Goal: Task Accomplishment & Management: Manage account settings

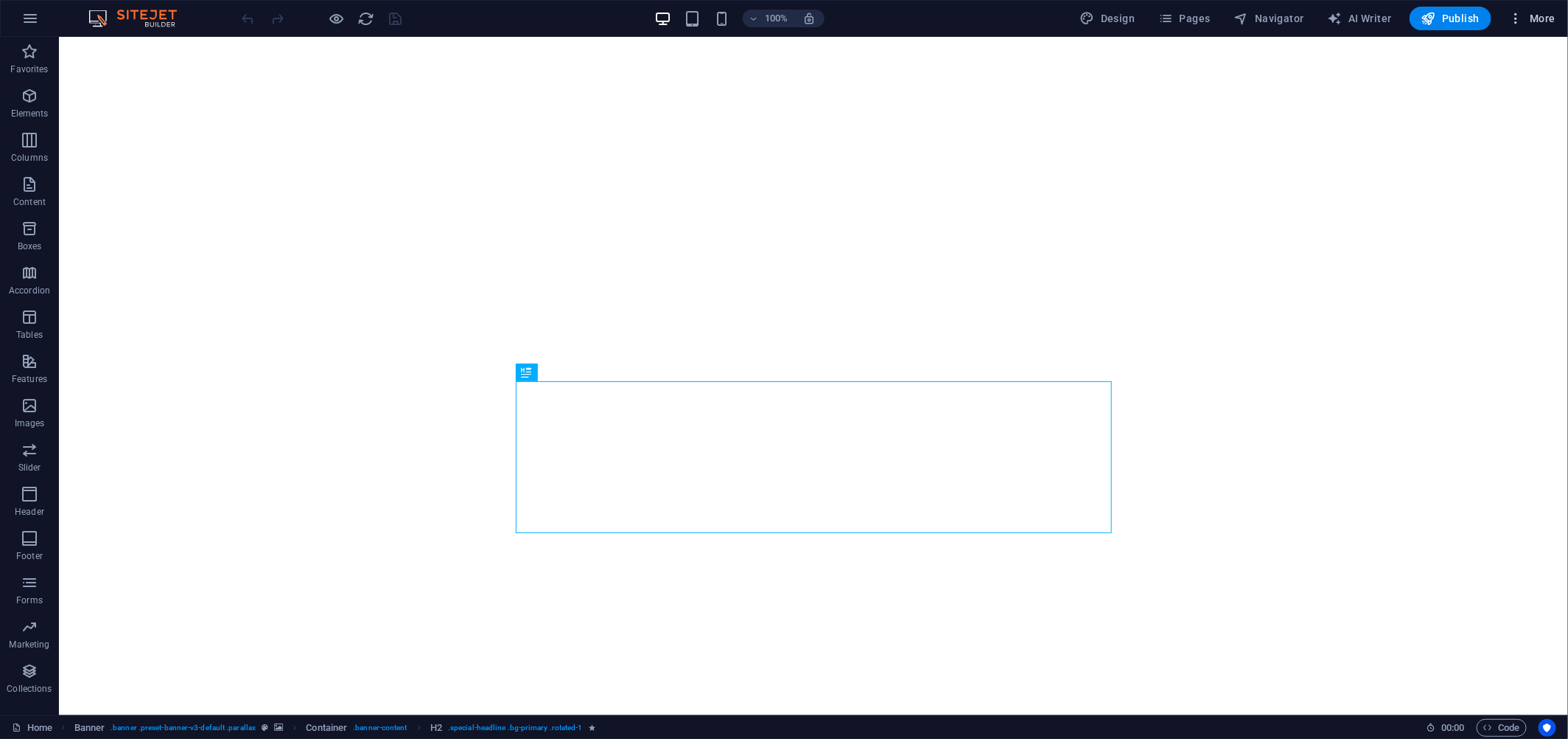
click at [1531, 18] on span "More" at bounding box center [1531, 18] width 46 height 15
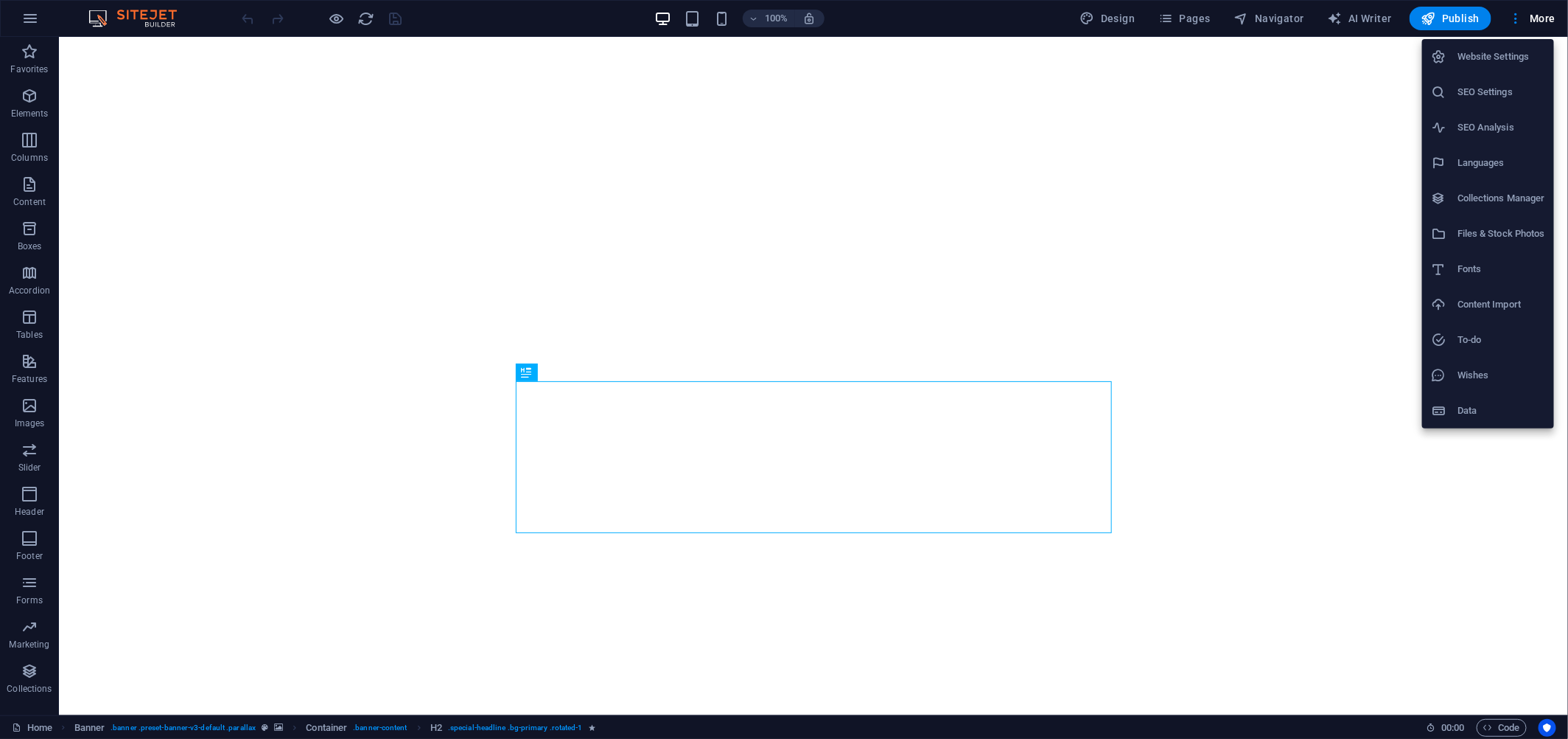
click at [1477, 59] on h6 "Website Settings" at bounding box center [1501, 57] width 88 height 18
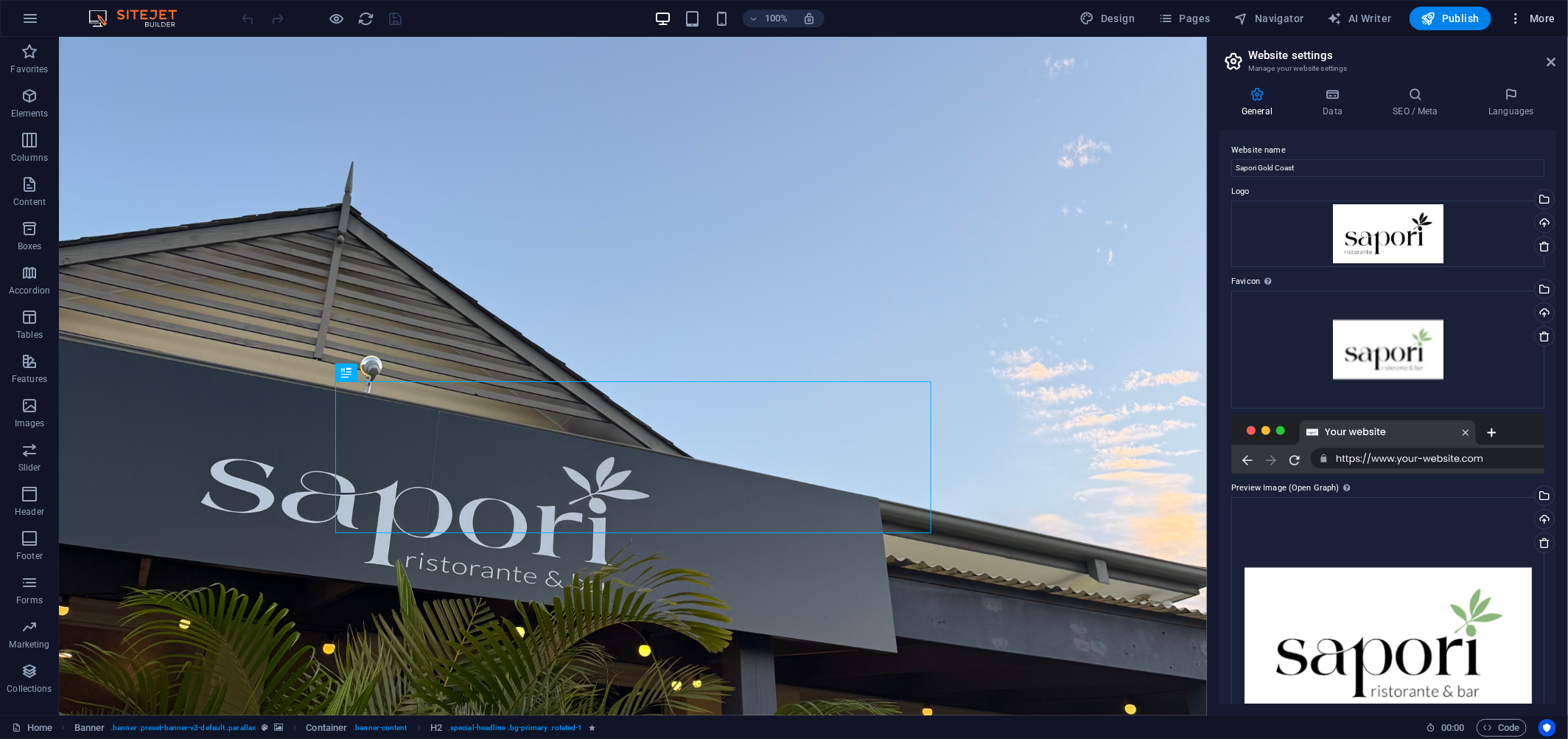
click at [1520, 11] on icon "button" at bounding box center [1516, 18] width 15 height 15
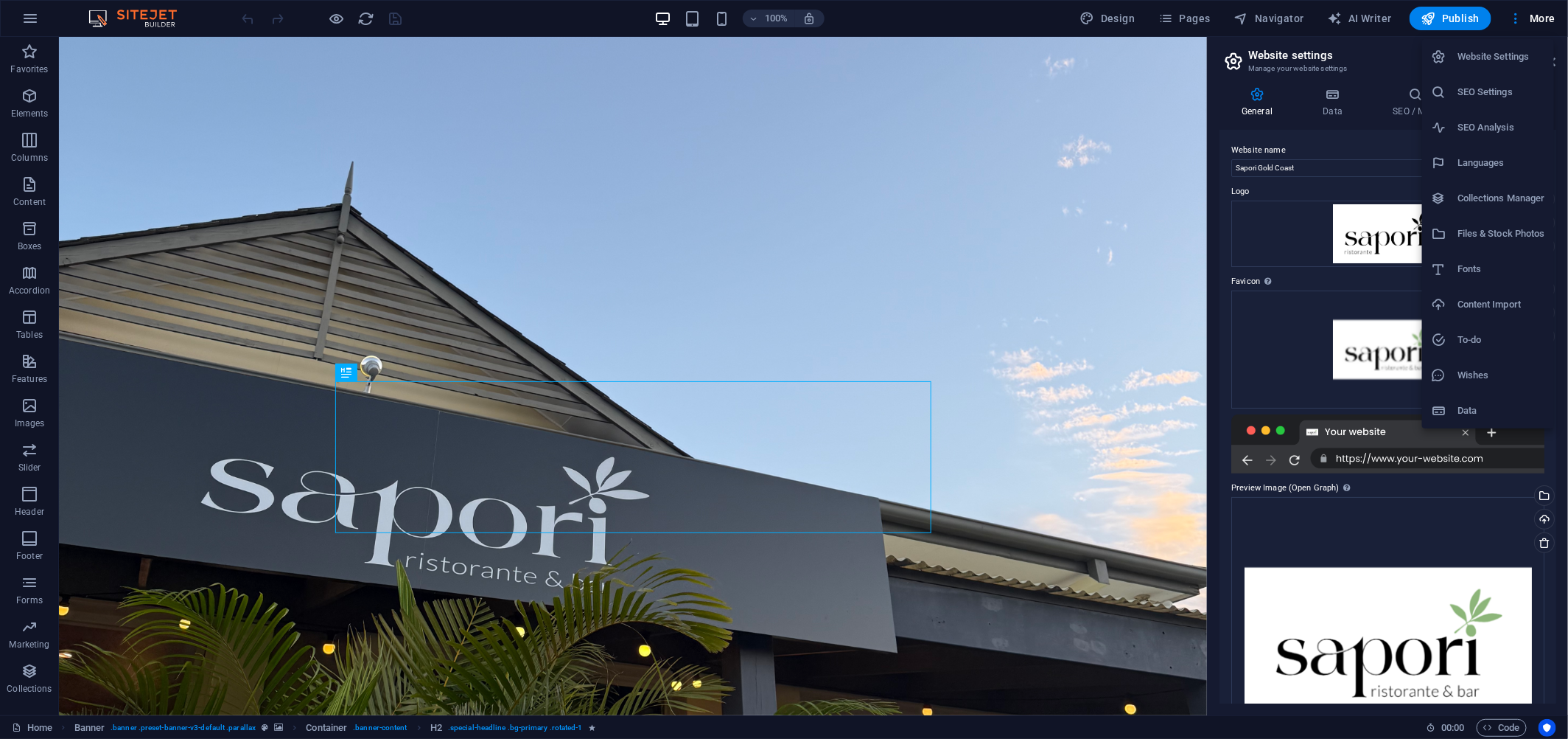
click at [1485, 90] on h6 "SEO Settings" at bounding box center [1501, 92] width 88 height 18
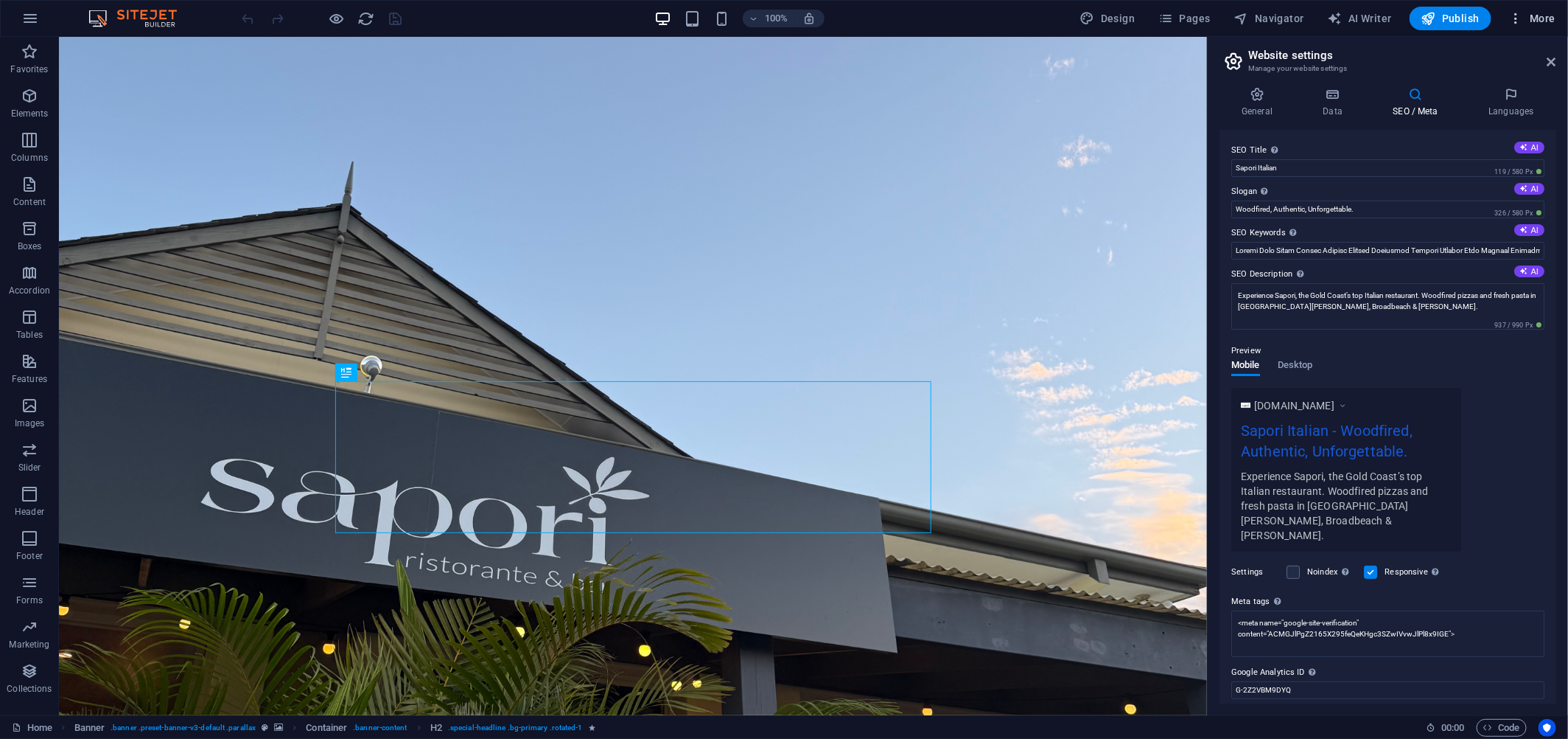
click at [1526, 28] on button "More" at bounding box center [1531, 19] width 58 height 24
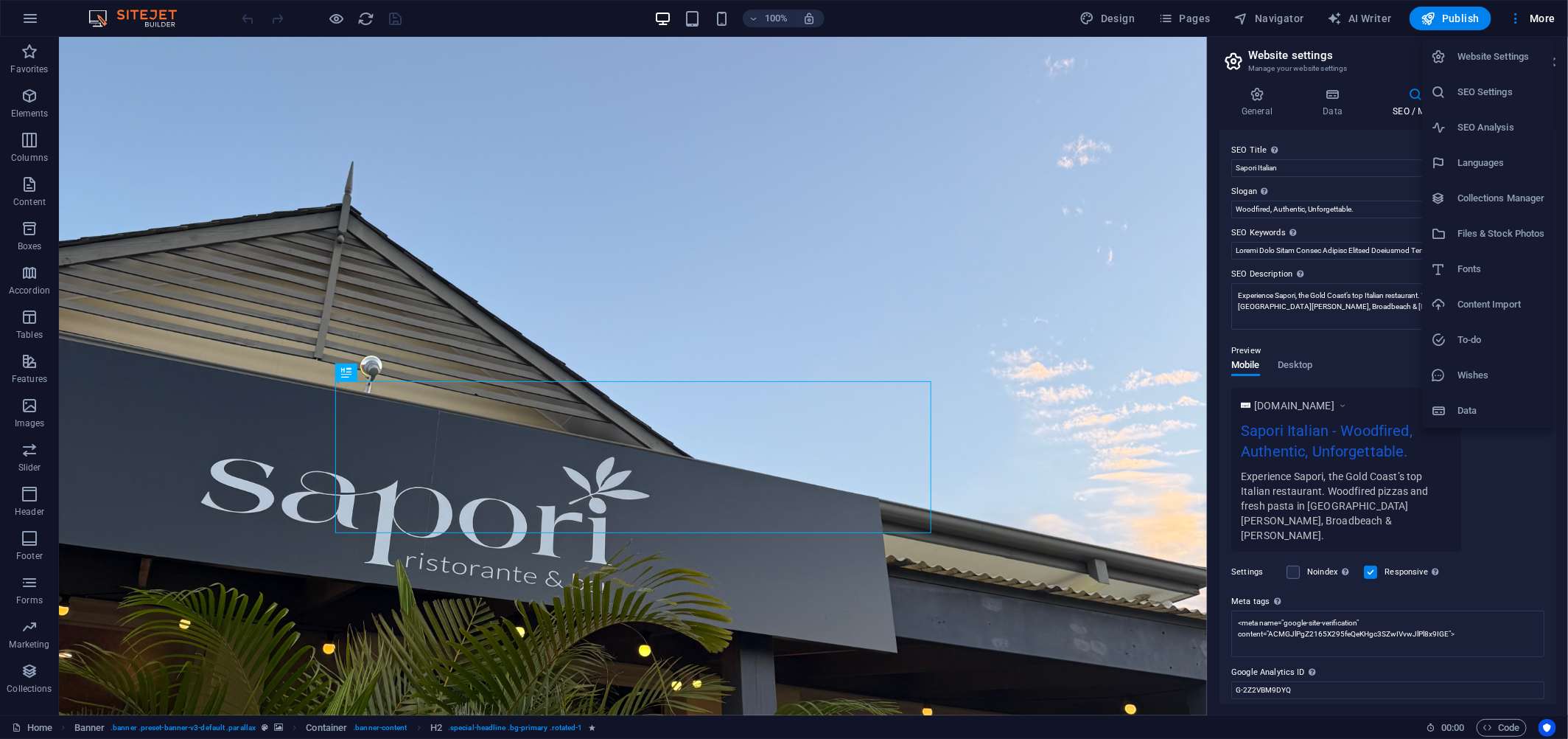
click at [1499, 60] on h6 "Website Settings" at bounding box center [1501, 57] width 88 height 18
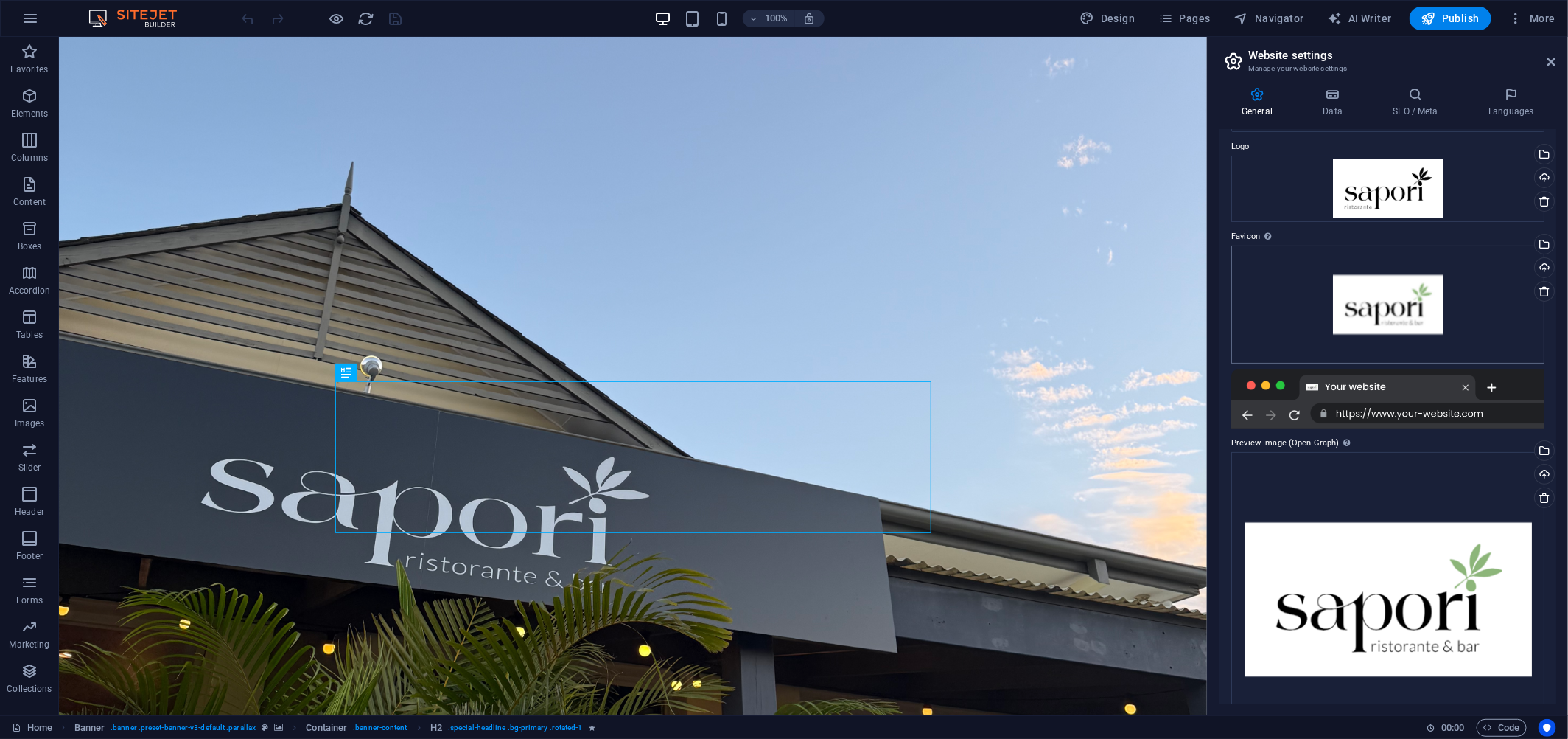
scroll to position [16, 0]
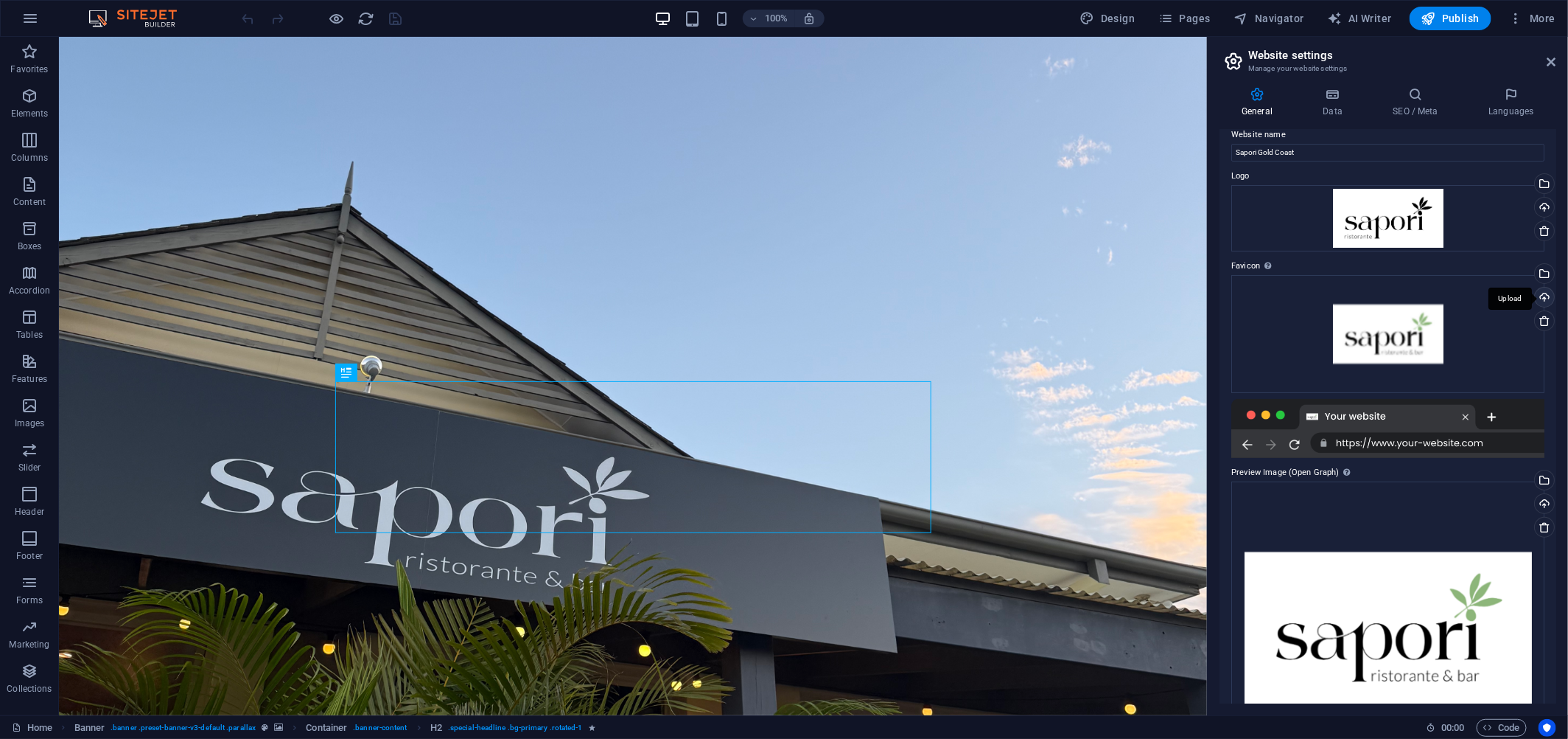
click at [1539, 289] on div "Upload" at bounding box center [1542, 298] width 22 height 22
click at [1449, 19] on span "Publish" at bounding box center [1450, 18] width 58 height 15
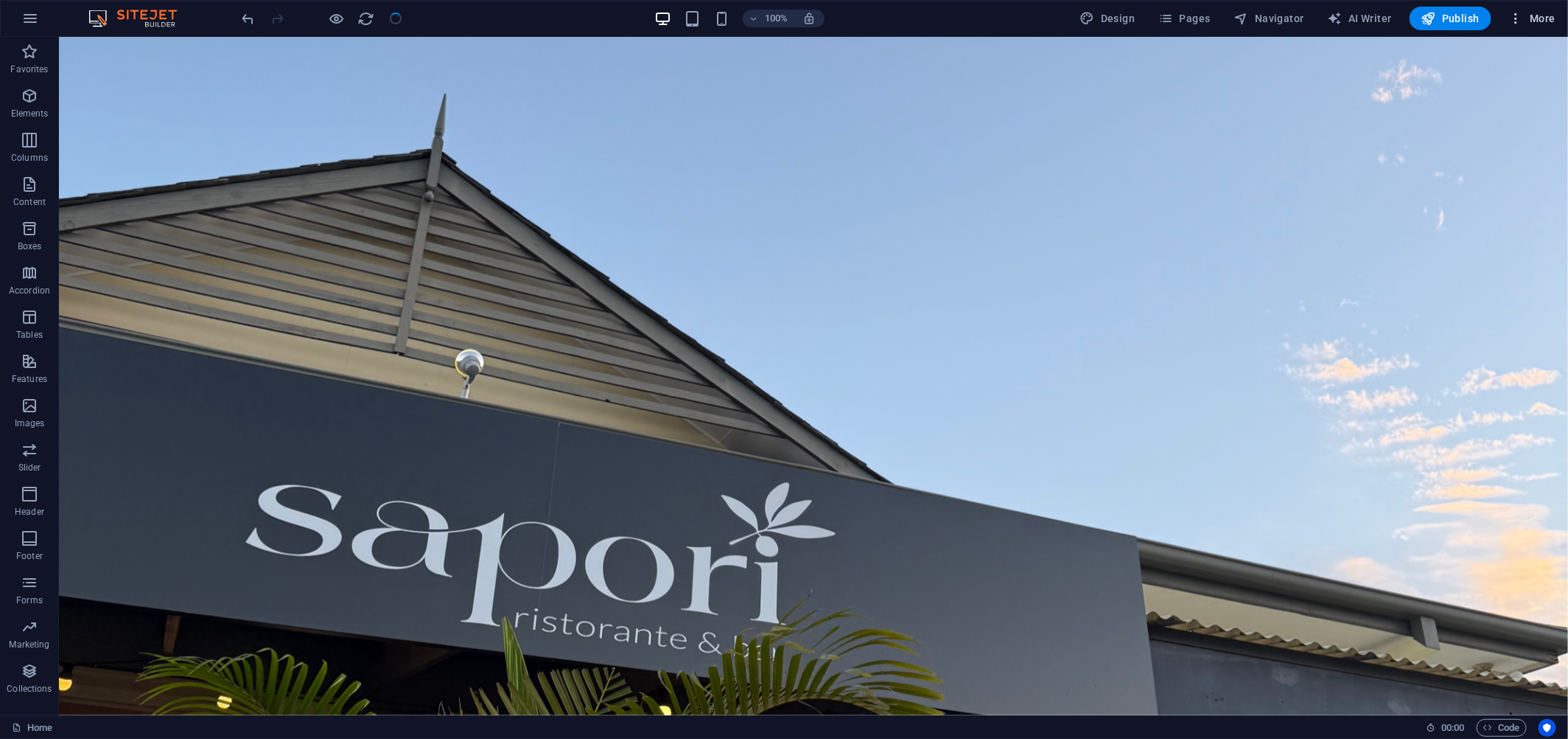
click at [1519, 25] on icon "button" at bounding box center [1516, 18] width 15 height 15
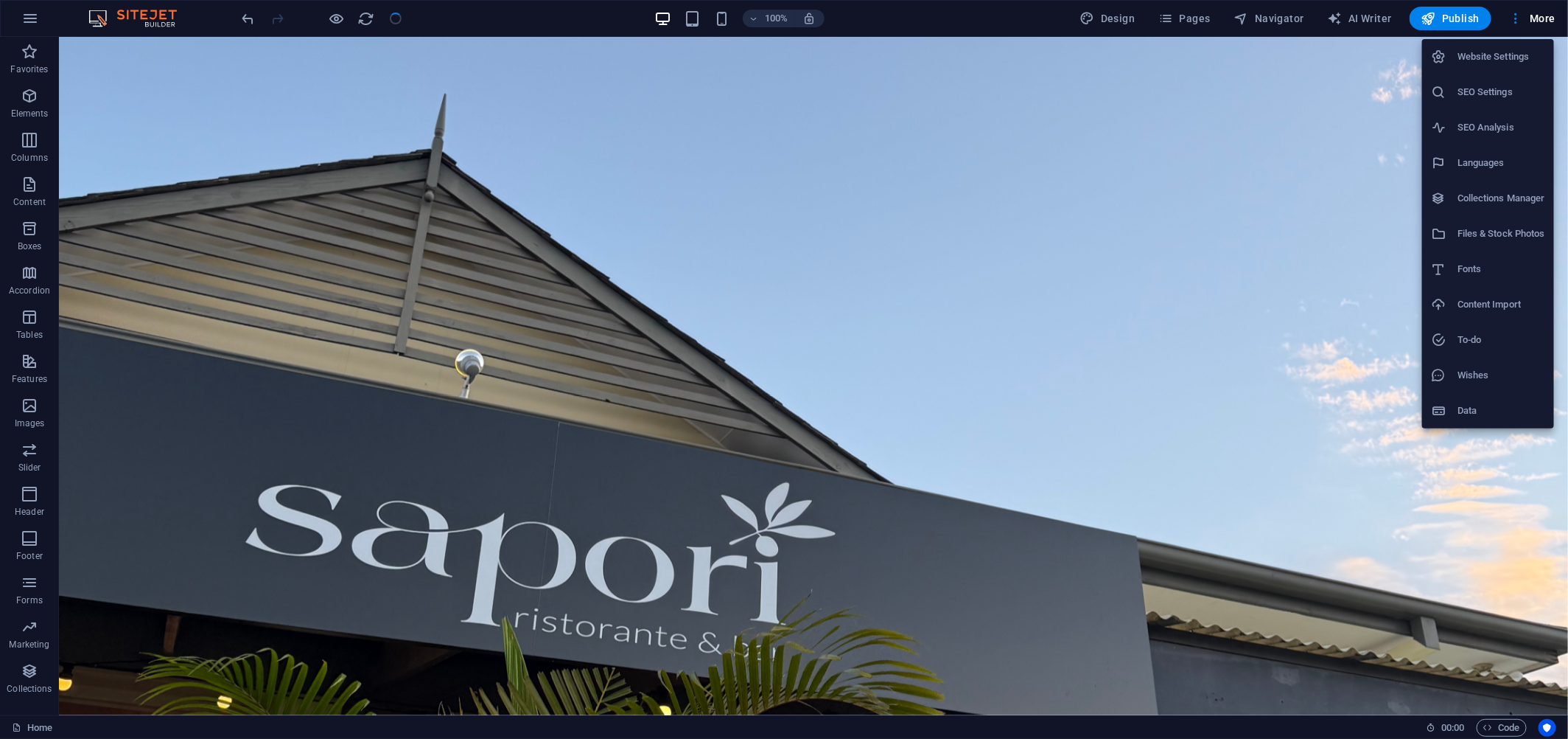
click at [1477, 62] on h6 "Website Settings" at bounding box center [1501, 57] width 88 height 18
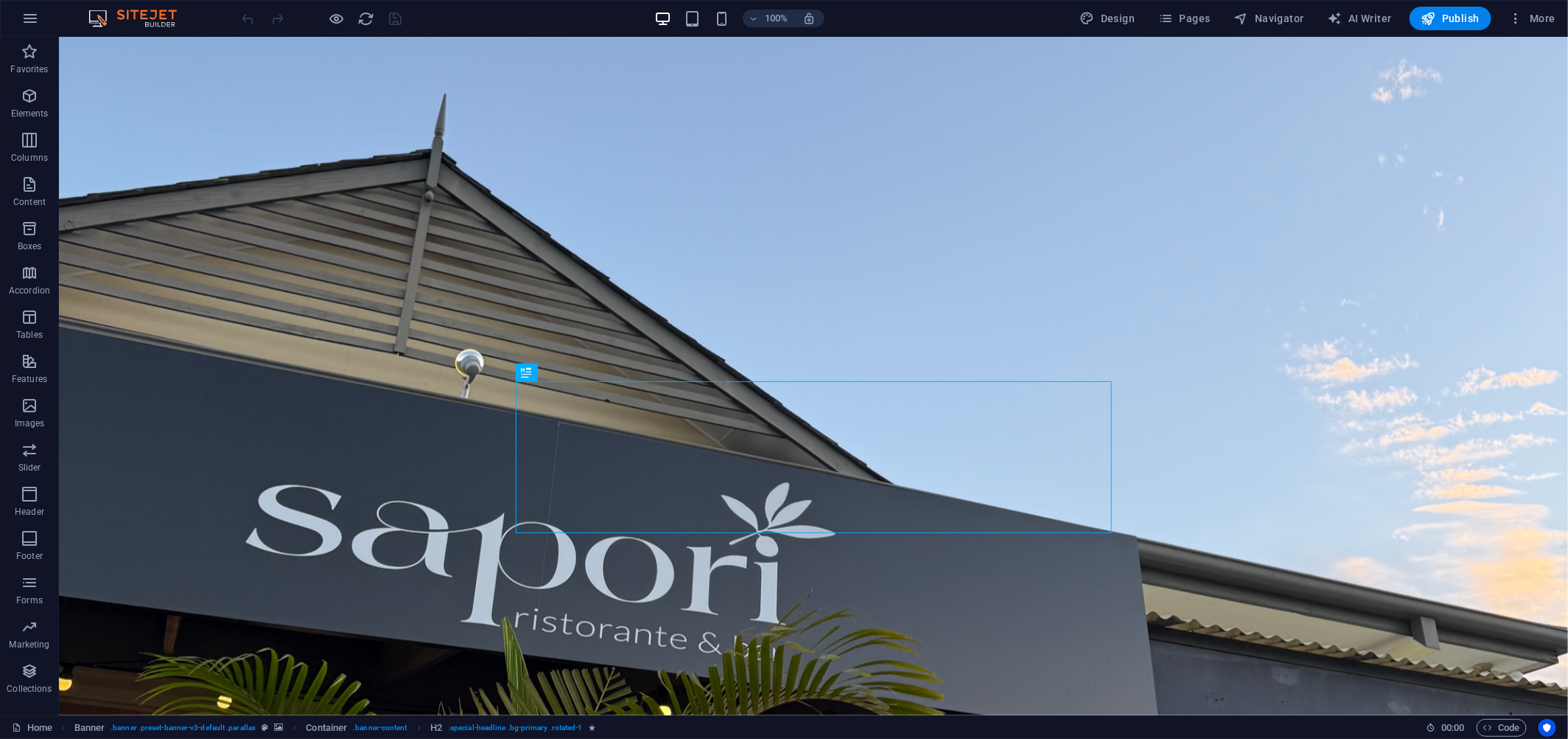
click at [1533, 4] on div "100% Design Pages Navigator AI Writer Publish More" at bounding box center [784, 19] width 1566 height 36
click at [1533, 6] on div "100% Design Pages Navigator AI Writer Publish More" at bounding box center [784, 19] width 1566 height 36
click at [1533, 13] on span "More" at bounding box center [1531, 18] width 46 height 15
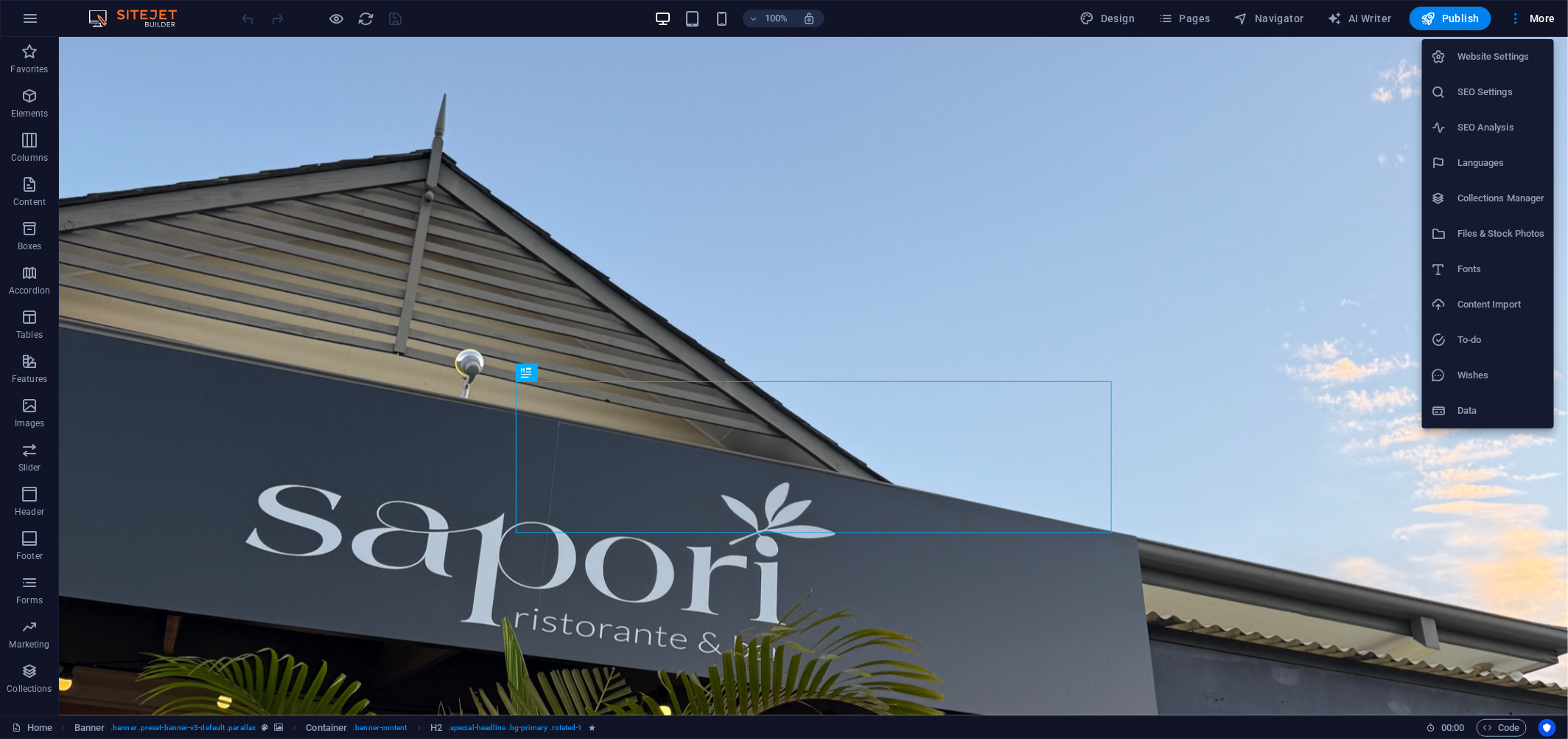
click at [1471, 58] on h6 "Website Settings" at bounding box center [1501, 57] width 88 height 18
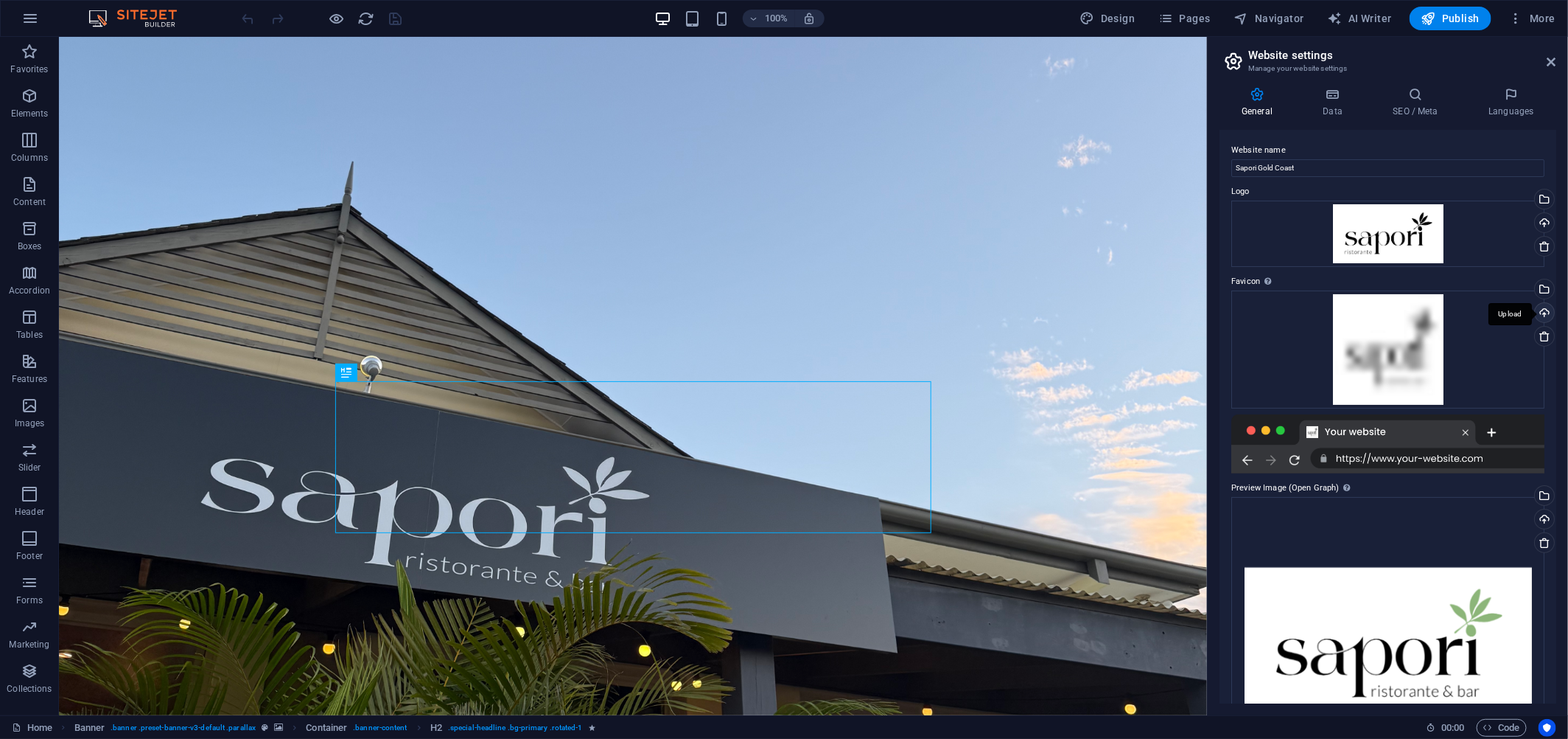
click at [1541, 312] on div "Upload" at bounding box center [1542, 314] width 22 height 22
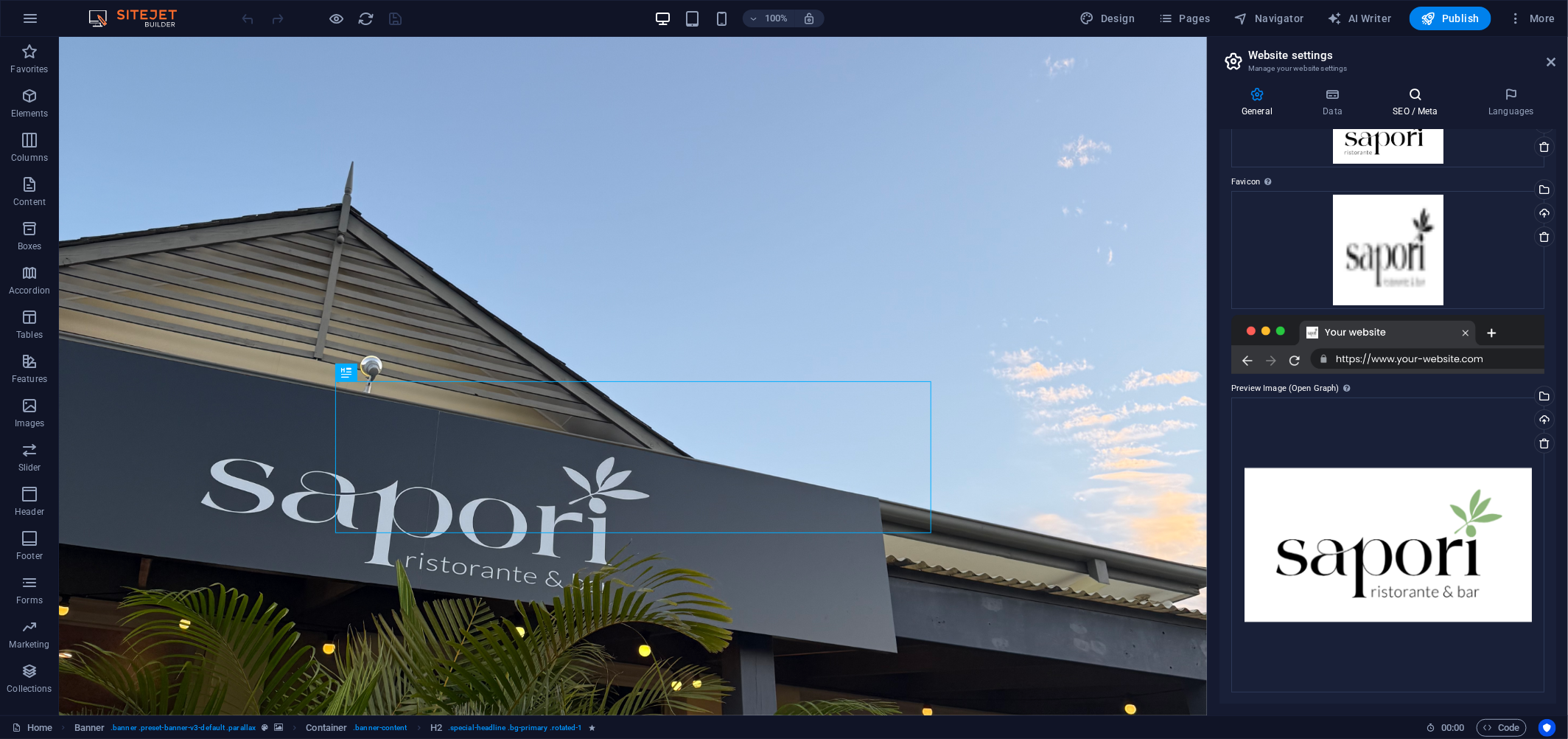
click at [1419, 115] on h4 "SEO / Meta" at bounding box center [1418, 102] width 96 height 31
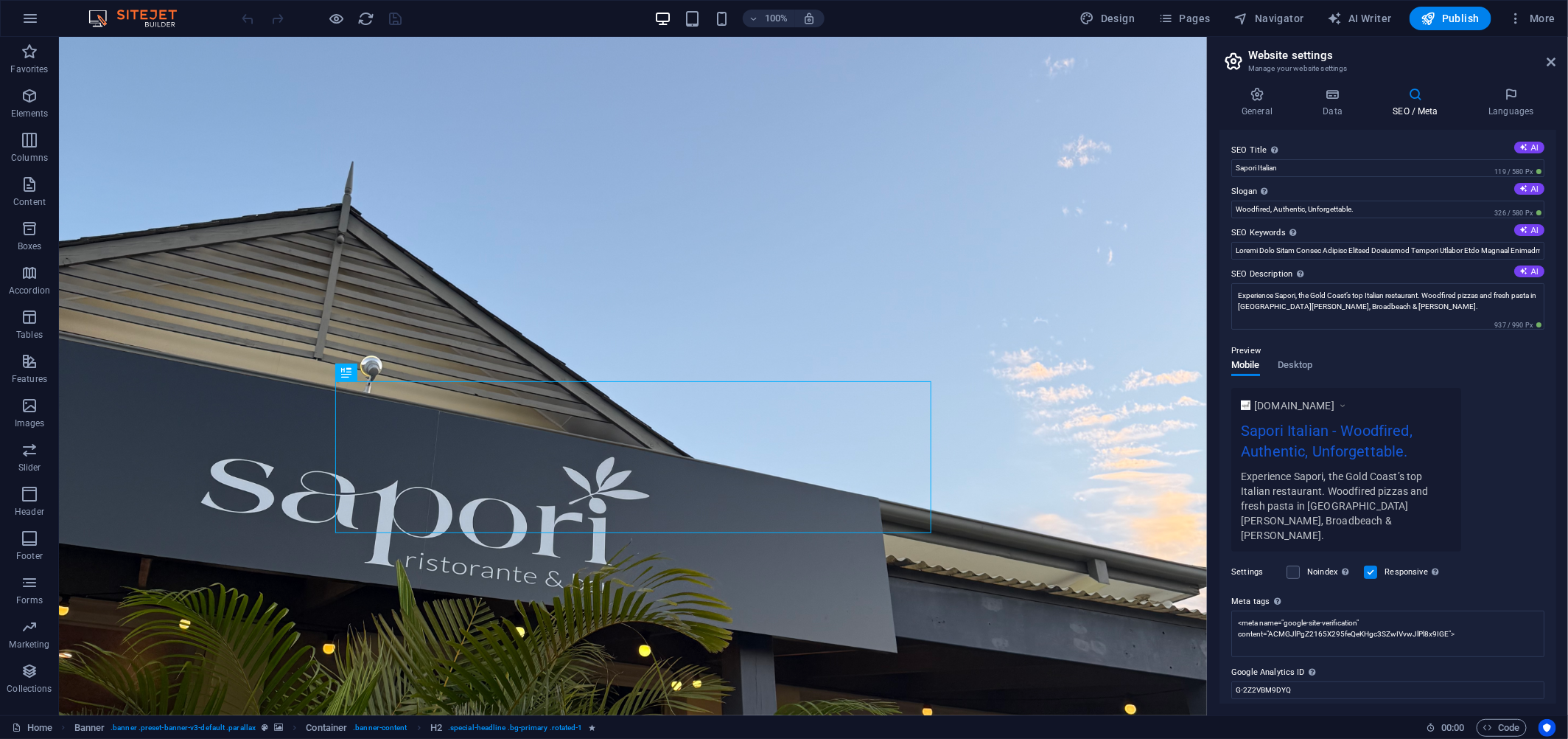
scroll to position [32, 0]
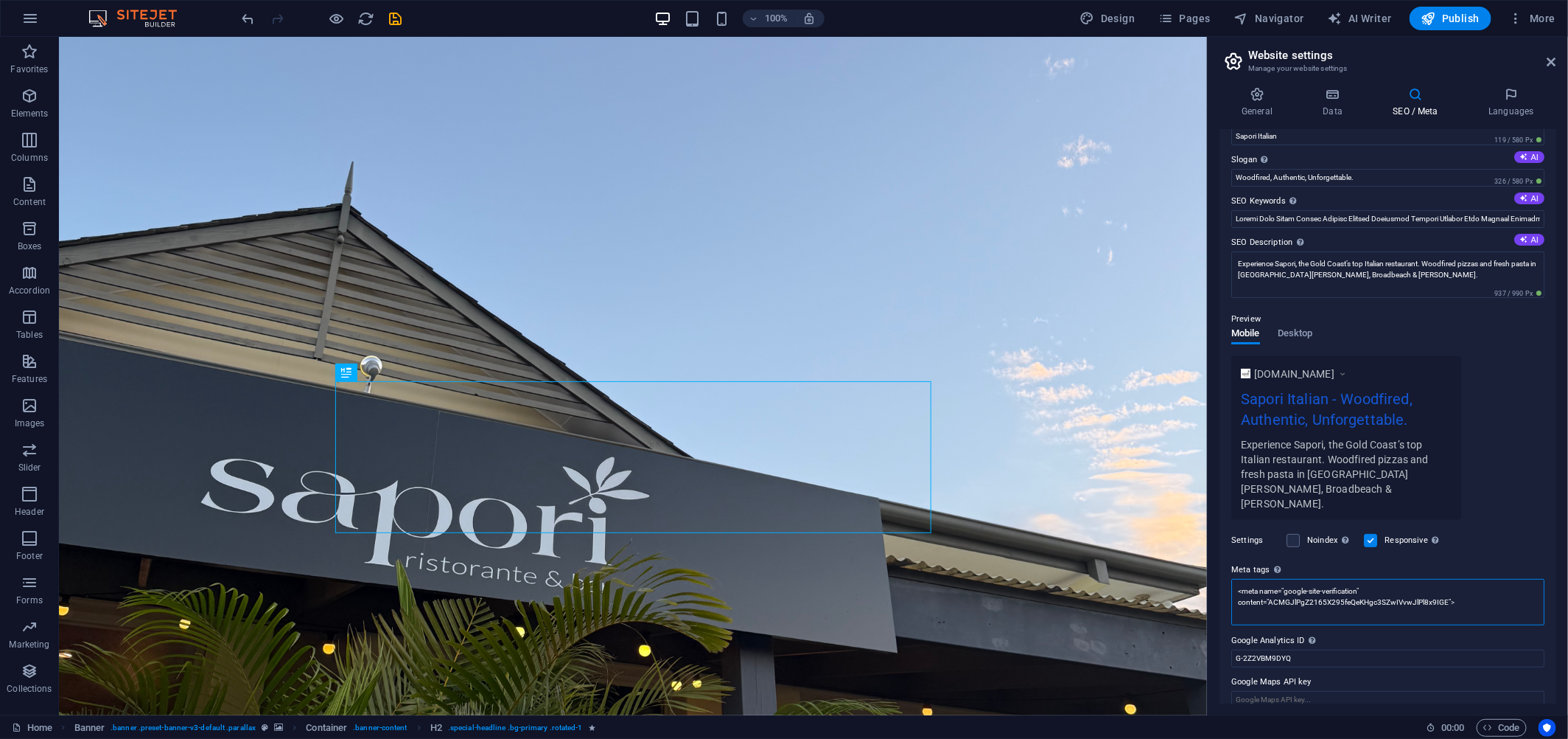
click at [1475, 588] on textarea "<meta name="google-site-verification" content="ACMGJlPgZ2165X295feQeKHgc3SZwIVv…" at bounding box center [1387, 602] width 313 height 46
paste textarea "<link rel="icon" href="/path/to/favicon.ico">"
type textarea "<meta name="google-site-verification" content="ACMGJlPgZ2165X295feQeKHgc3SZwIVv…"
click at [1488, 480] on div "www.example.com Sapori Italian - Woodfired, Authentic, Unforgettable. Experienc…" at bounding box center [1387, 438] width 313 height 164
click at [1551, 57] on icon at bounding box center [1551, 62] width 9 height 12
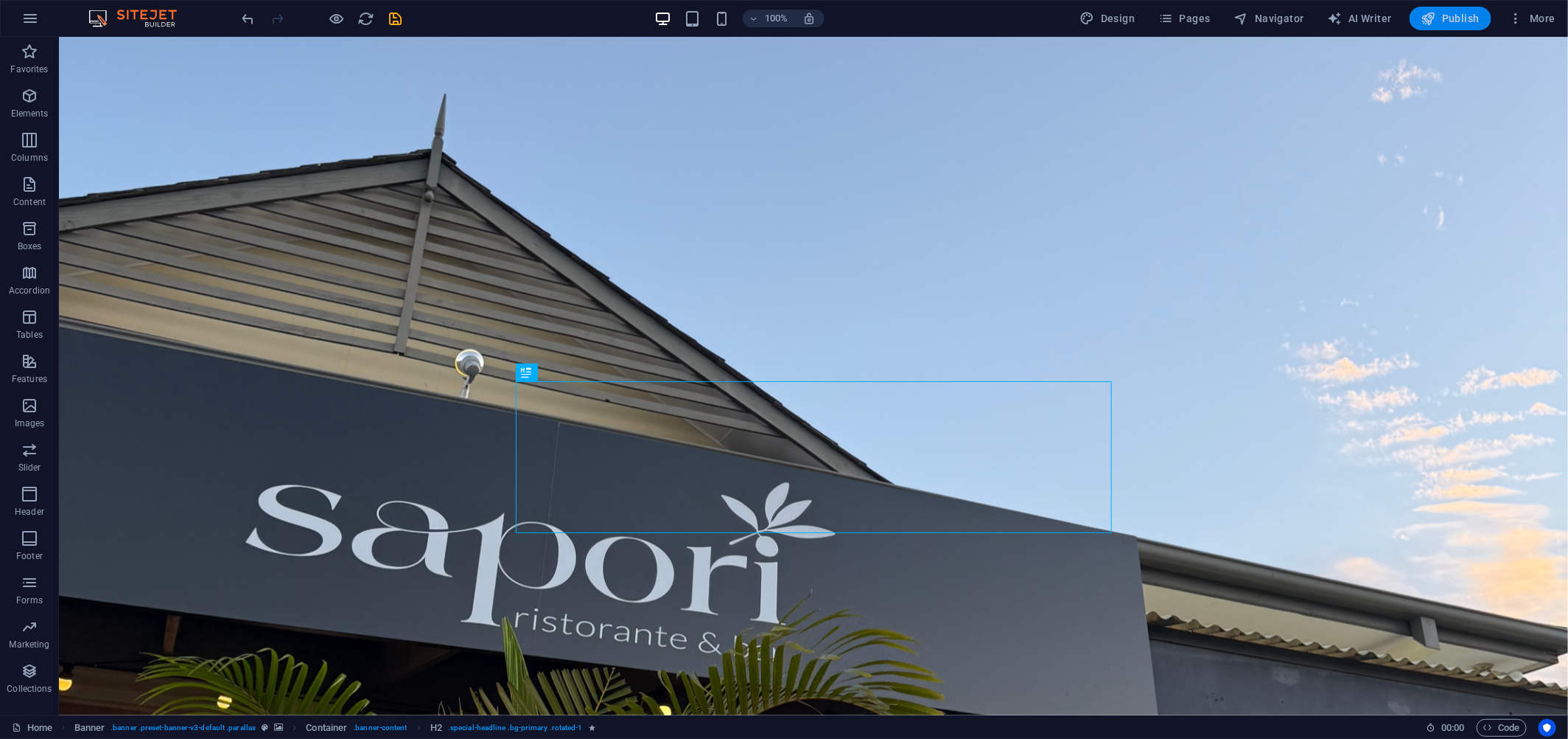
click at [1453, 11] on span "Publish" at bounding box center [1450, 18] width 58 height 15
click at [1445, 20] on span "Publish" at bounding box center [1450, 18] width 58 height 15
